Goal: Task Accomplishment & Management: Manage account settings

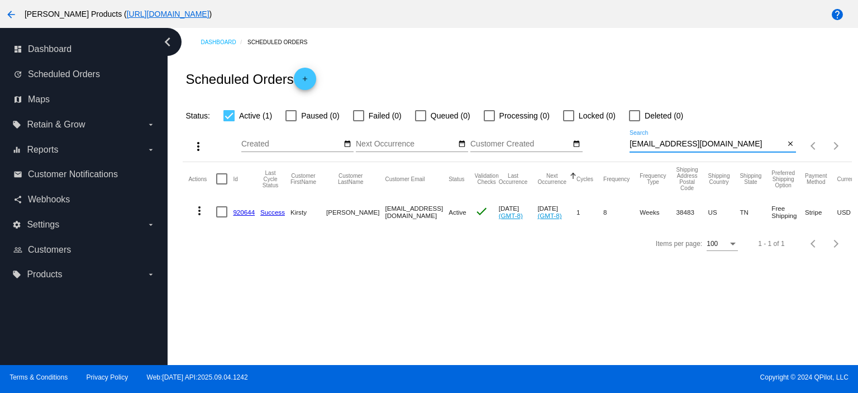
click at [239, 210] on link "920644" at bounding box center [244, 211] width 22 height 7
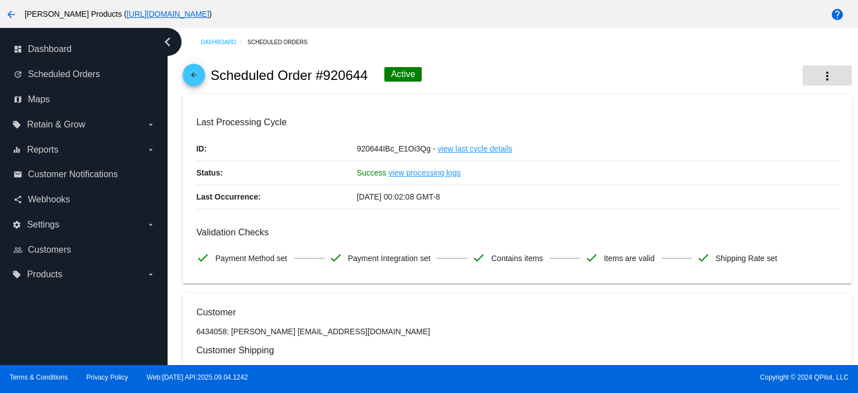
click at [821, 77] on mat-icon "more_vert" at bounding box center [827, 75] width 13 height 13
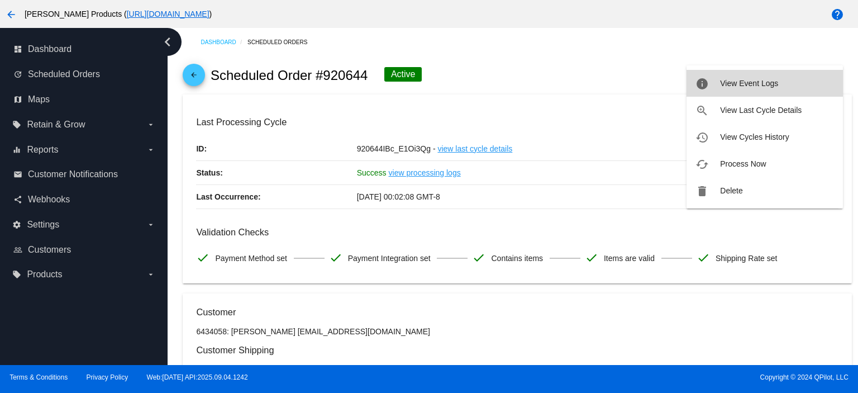
click at [775, 84] on span "View Event Logs" at bounding box center [749, 83] width 58 height 9
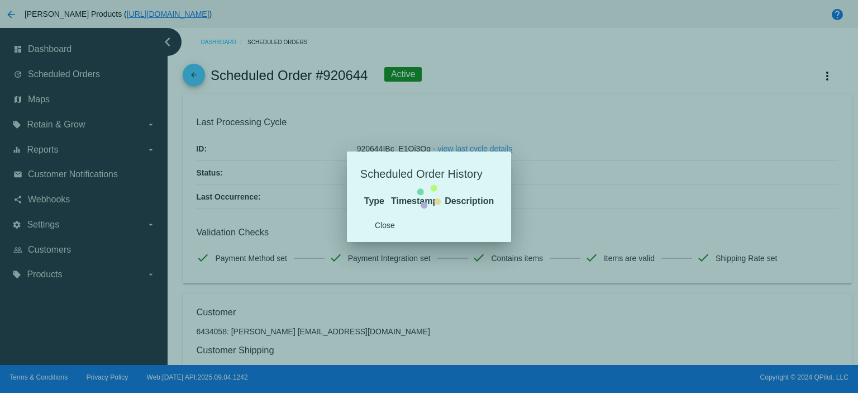
click at [391, 208] on mat-dialog-content "Type Timestamp Description" at bounding box center [429, 201] width 164 height 15
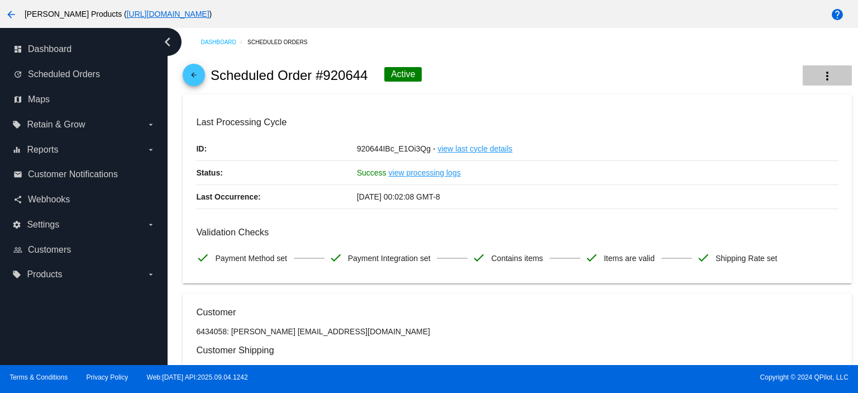
click at [823, 72] on mat-icon "more_vert" at bounding box center [827, 75] width 13 height 13
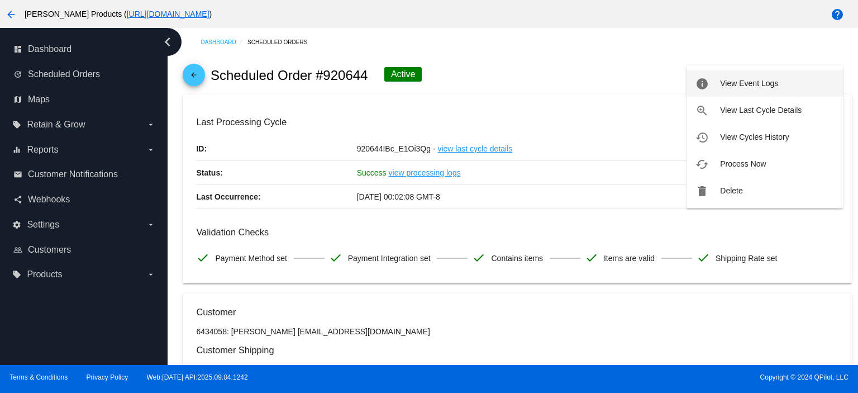
click at [757, 83] on span "View Event Logs" at bounding box center [749, 83] width 58 height 9
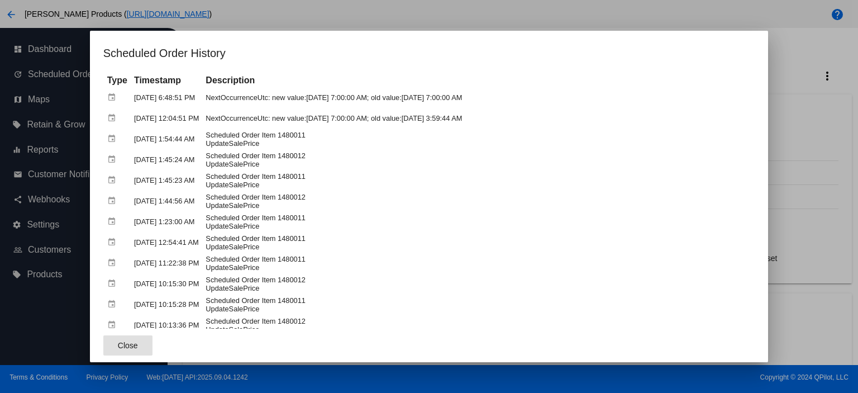
click at [123, 346] on span "Close" at bounding box center [128, 345] width 20 height 9
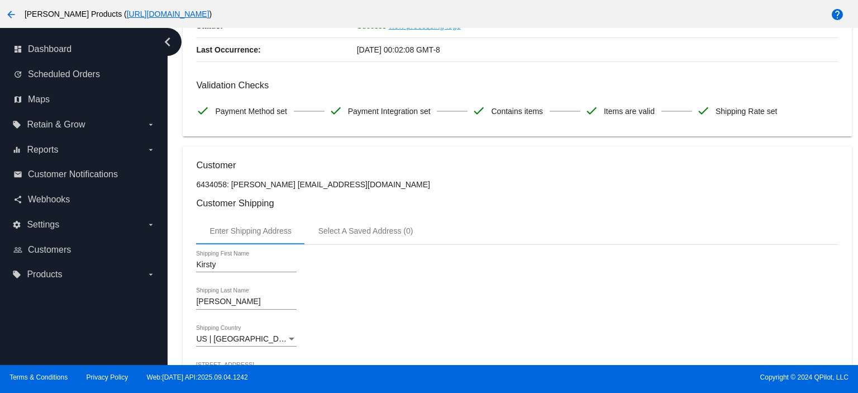
scroll to position [149, 0]
drag, startPoint x: 284, startPoint y: 181, endPoint x: 371, endPoint y: 182, distance: 87.7
click at [371, 182] on p "6434058: [PERSON_NAME] [EMAIL_ADDRESS][DOMAIN_NAME]" at bounding box center [517, 182] width 642 height 9
copy p "[EMAIL_ADDRESS][DOMAIN_NAME]"
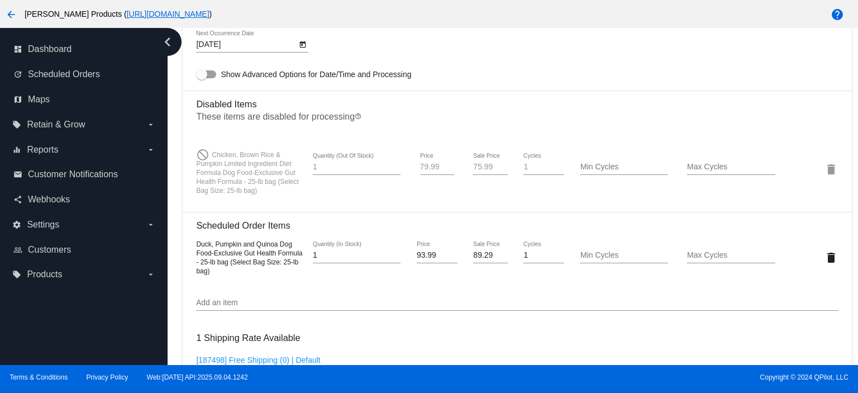
scroll to position [819, 0]
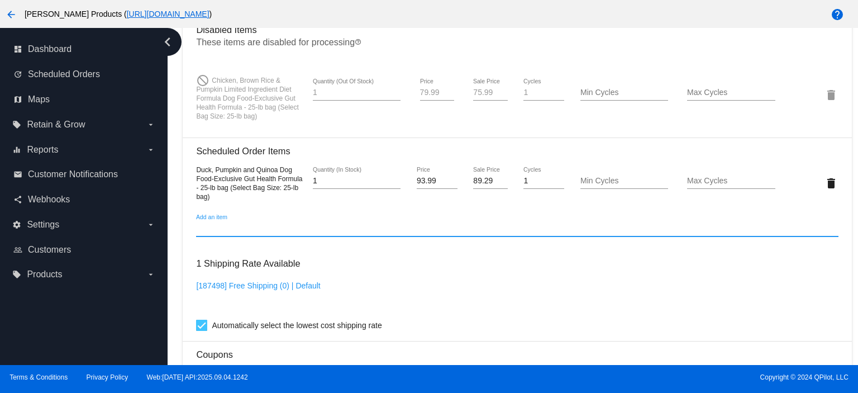
click at [207, 233] on input "Add an item" at bounding box center [517, 228] width 642 height 9
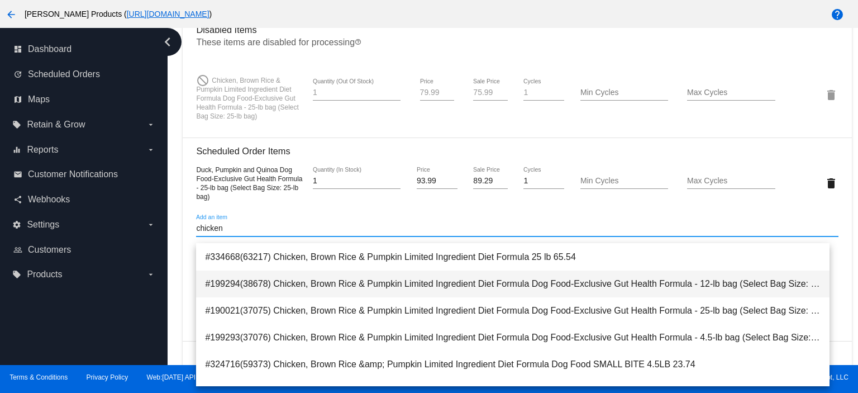
scroll to position [74, 0]
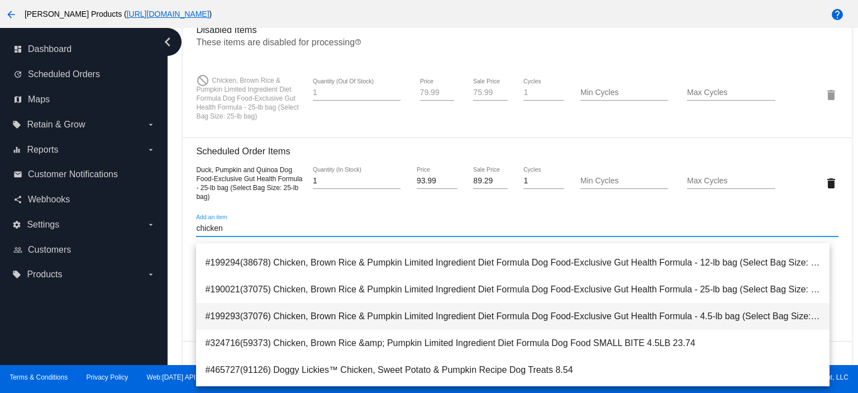
type input "chicken"
click at [575, 321] on span "#199293(37076) Chicken, Brown Rice & Pumpkin Limited Ingredient Diet Formula Do…" at bounding box center [513, 316] width 616 height 27
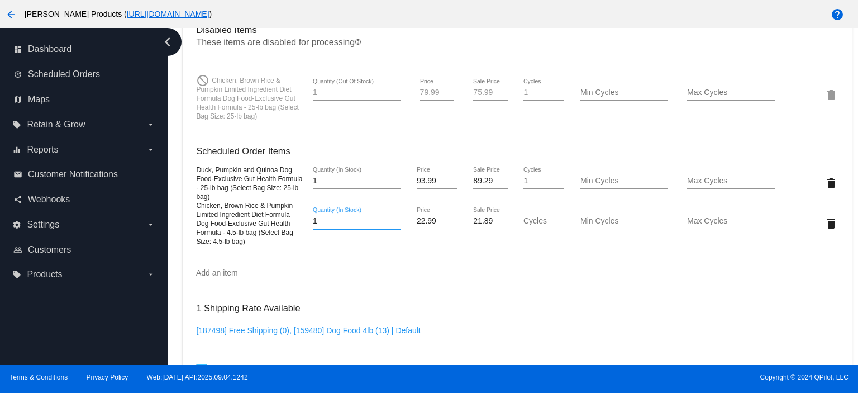
drag, startPoint x: 319, startPoint y: 231, endPoint x: 297, endPoint y: 230, distance: 21.8
click at [297, 230] on div "Chicken, Brown Rice & Pumpkin Limited Ingredient Diet Formula Dog Food-Exclusiv…" at bounding box center [517, 223] width 642 height 45
type input "2"
click at [217, 281] on mat-card "Customer 6434058: [PERSON_NAME] [EMAIL_ADDRESS][DOMAIN_NAME] Customer Shipping …" at bounding box center [517, 137] width 669 height 1326
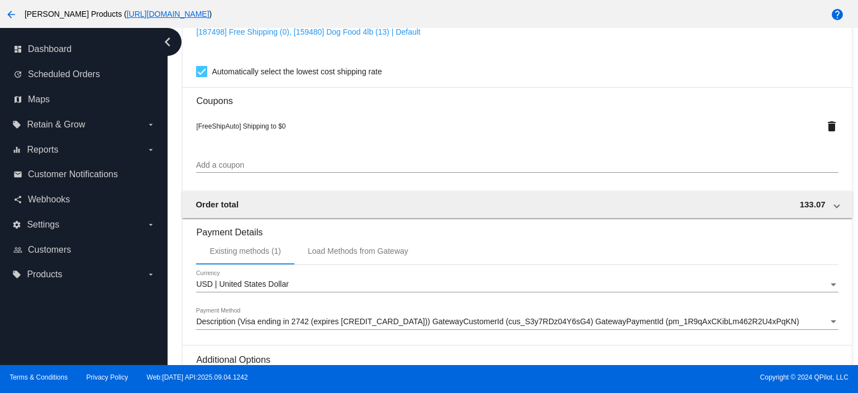
scroll to position [1265, 0]
